Goal: Task Accomplishment & Management: Manage account settings

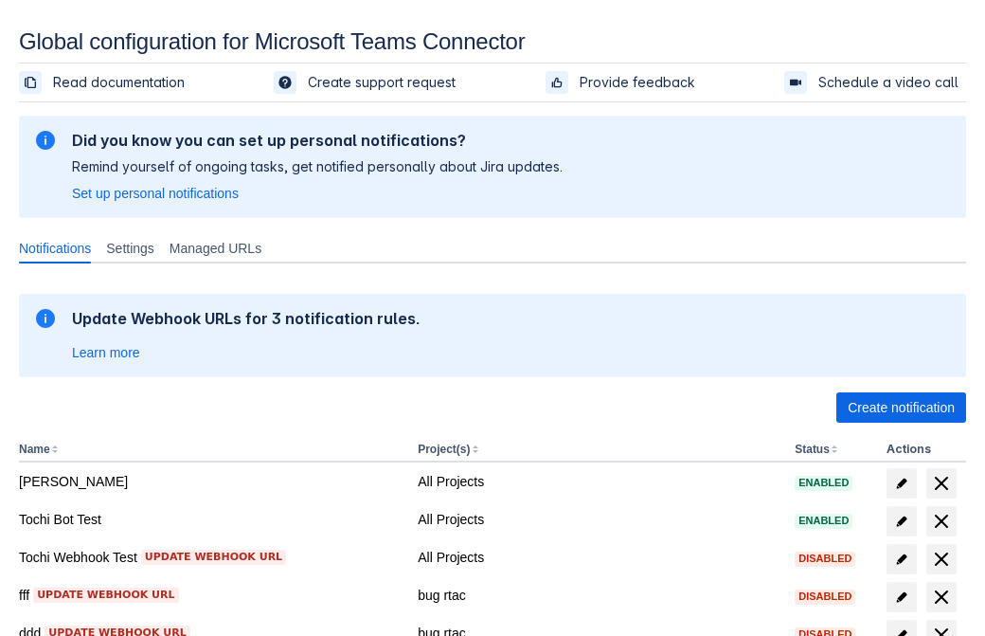
click at [901, 407] on span "Create notification" at bounding box center [901, 407] width 107 height 30
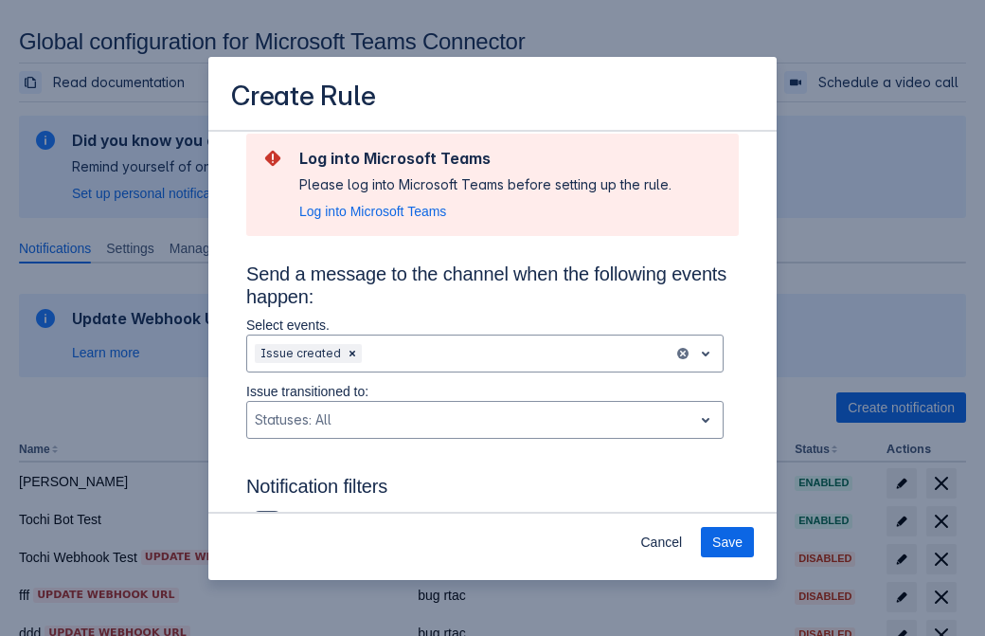
type input "RuleName-688875New Rule (44)"
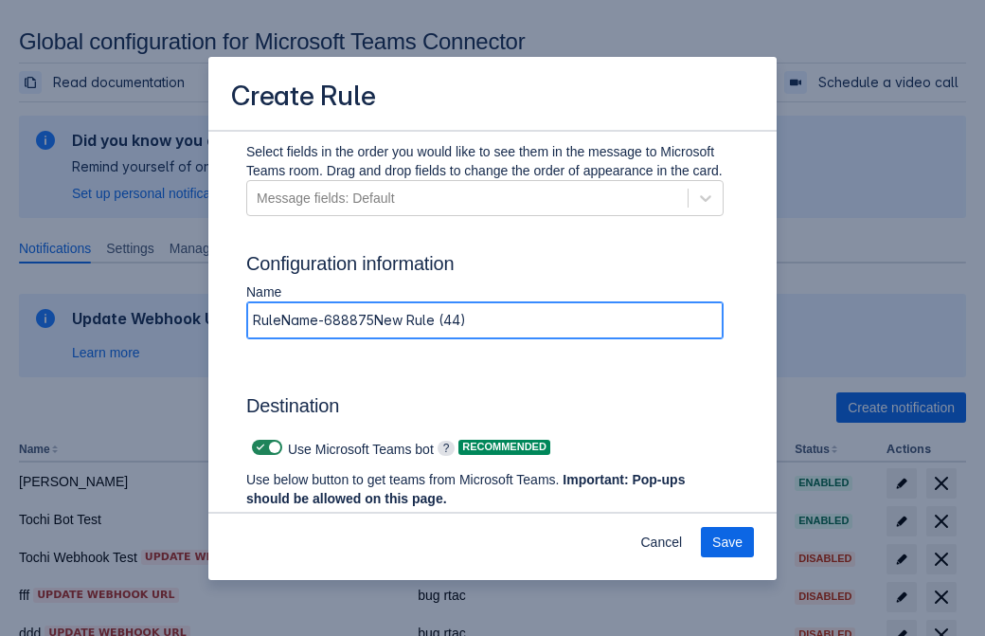
click at [351, 519] on span "Authenticate in Microsoft Teams" at bounding box center [352, 534] width 188 height 30
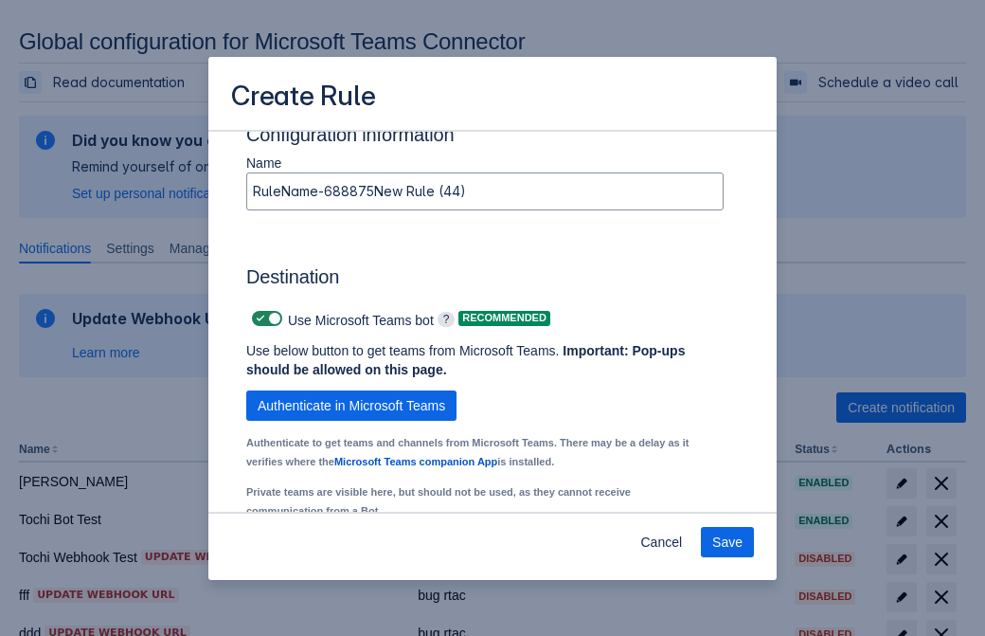
type input "688875_label"
click at [353, 555] on div "Scrollable content" at bounding box center [339, 566] width 169 height 23
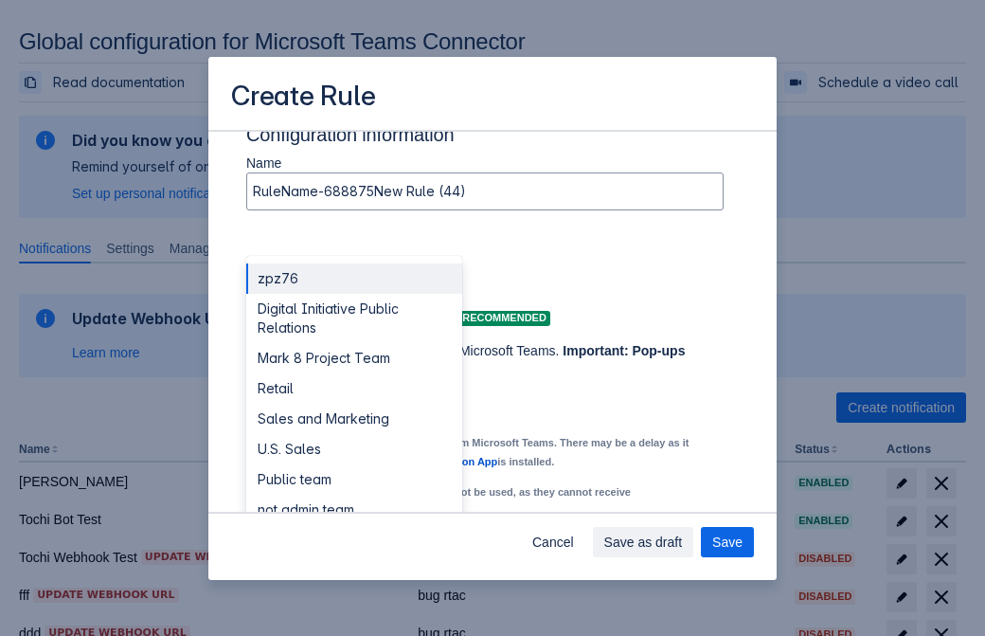
click at [353, 373] on div "Retail" at bounding box center [354, 388] width 216 height 30
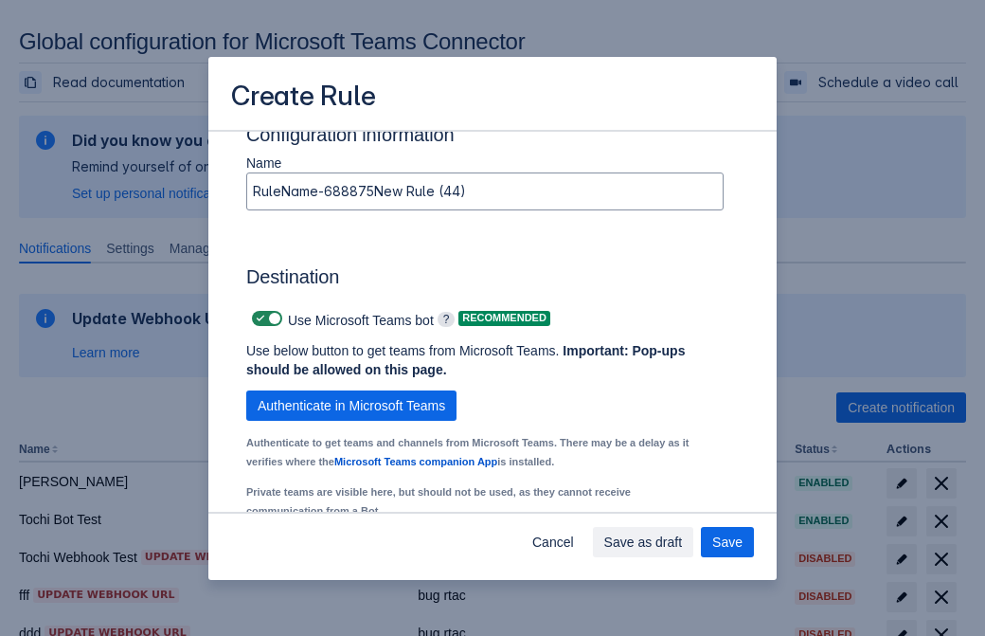
click at [584, 555] on div "Scrollable content" at bounding box center [570, 566] width 169 height 23
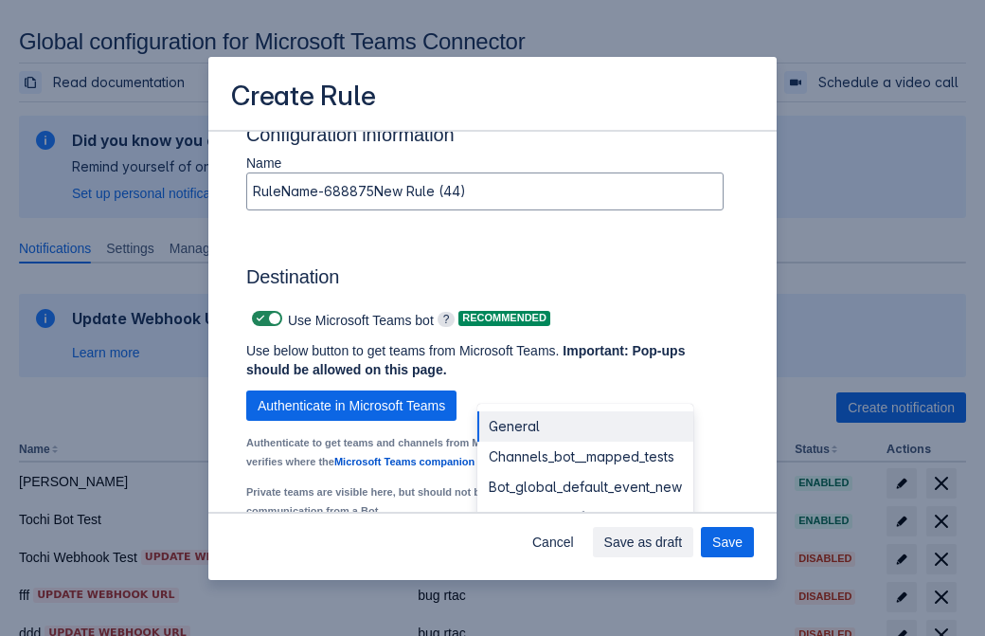
click at [584, 502] on div "Bot_global_default_event" at bounding box center [585, 517] width 216 height 30
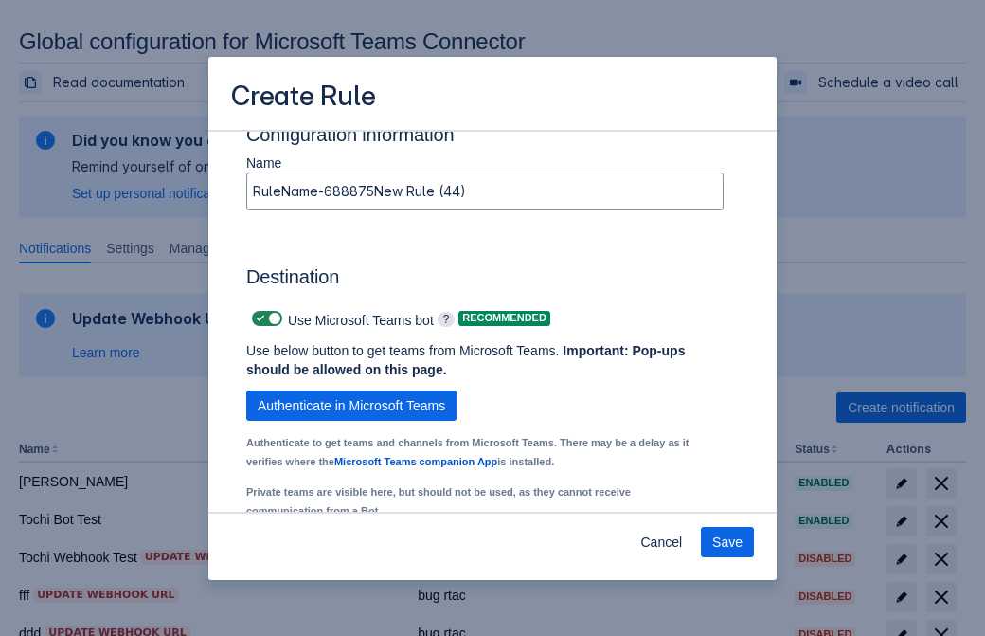
click at [727, 542] on span "Save" at bounding box center [727, 542] width 30 height 30
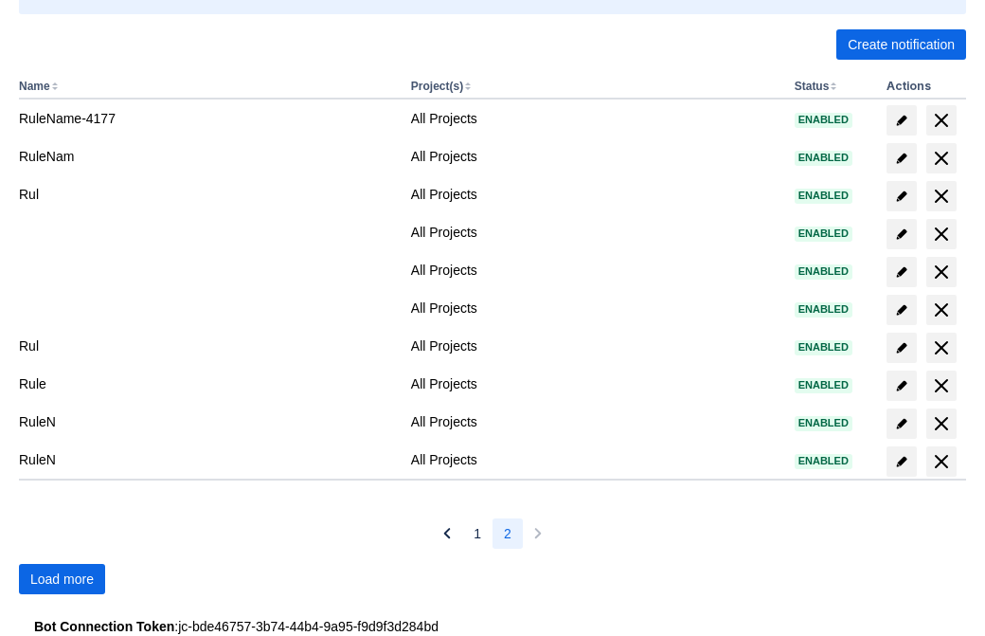
click at [62, 579] on span "Load more" at bounding box center [61, 579] width 63 height 30
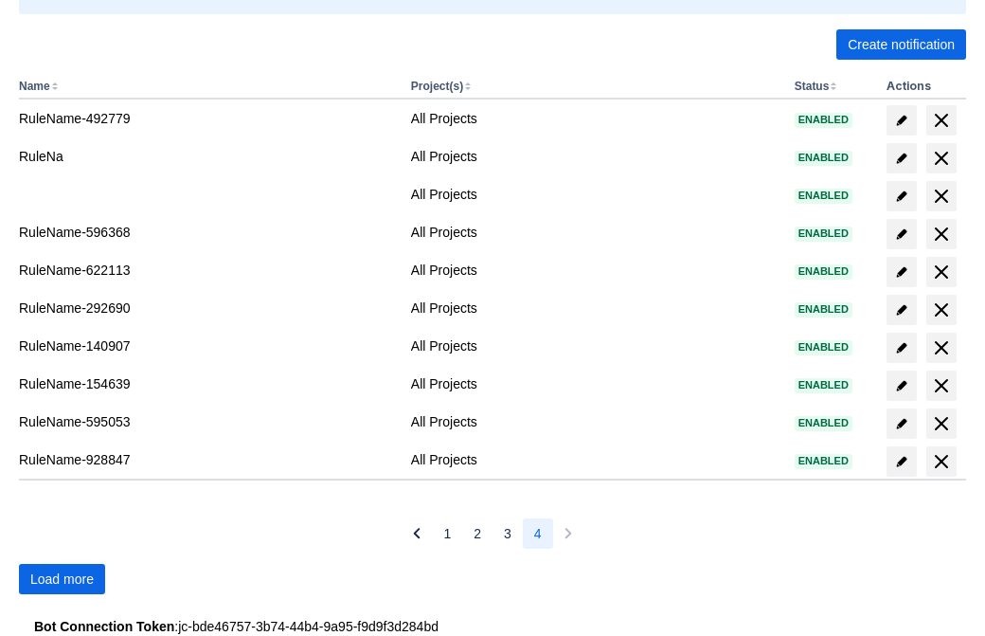
click at [62, 579] on span "Load more" at bounding box center [61, 579] width 63 height 30
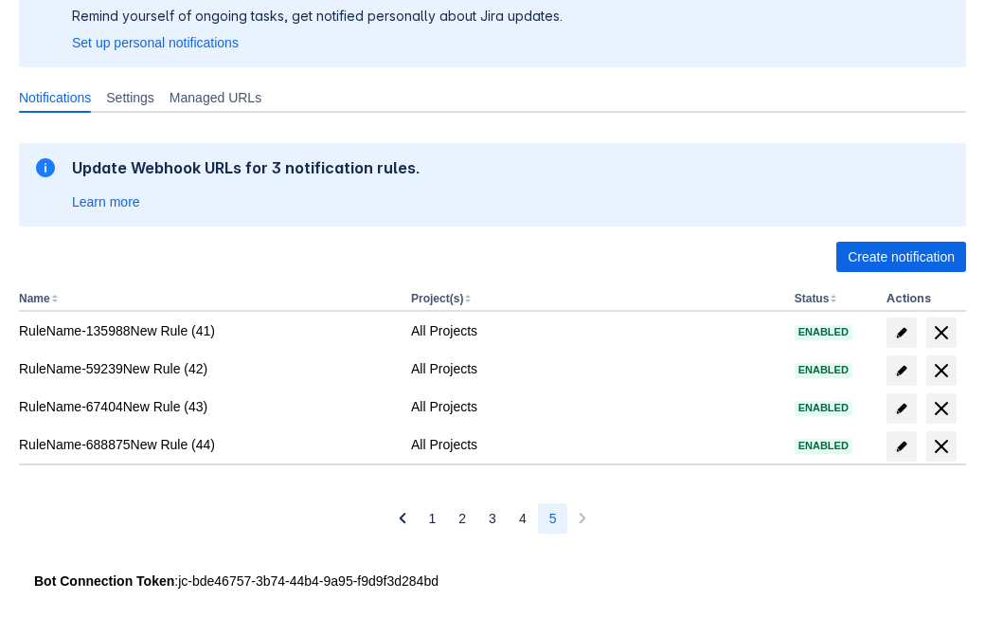
click at [940, 446] on span "delete" at bounding box center [941, 446] width 23 height 23
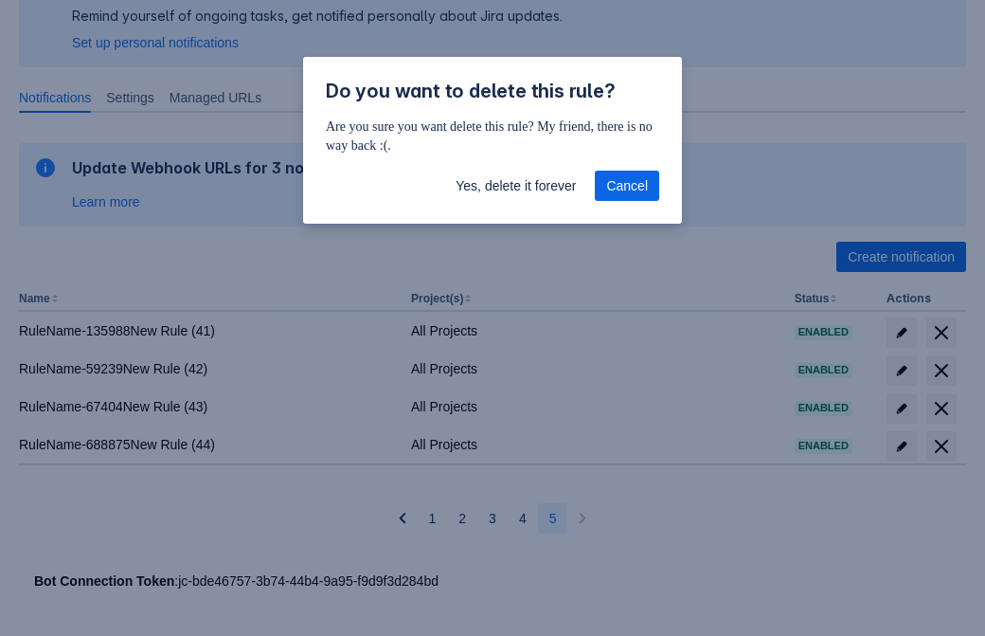
click at [515, 186] on span "Yes, delete it forever" at bounding box center [516, 185] width 120 height 30
